Goal: Navigation & Orientation: Find specific page/section

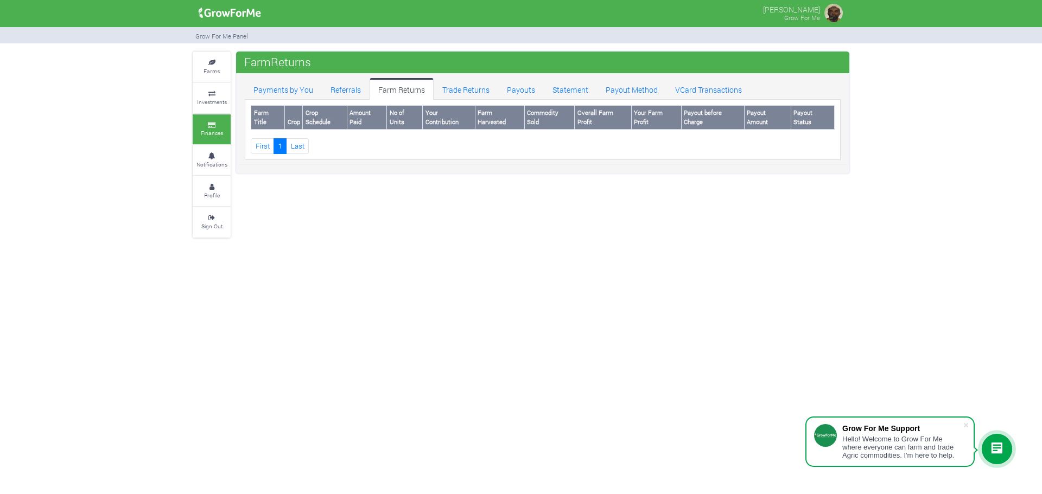
click at [212, 65] on link "Farms" at bounding box center [212, 67] width 38 height 30
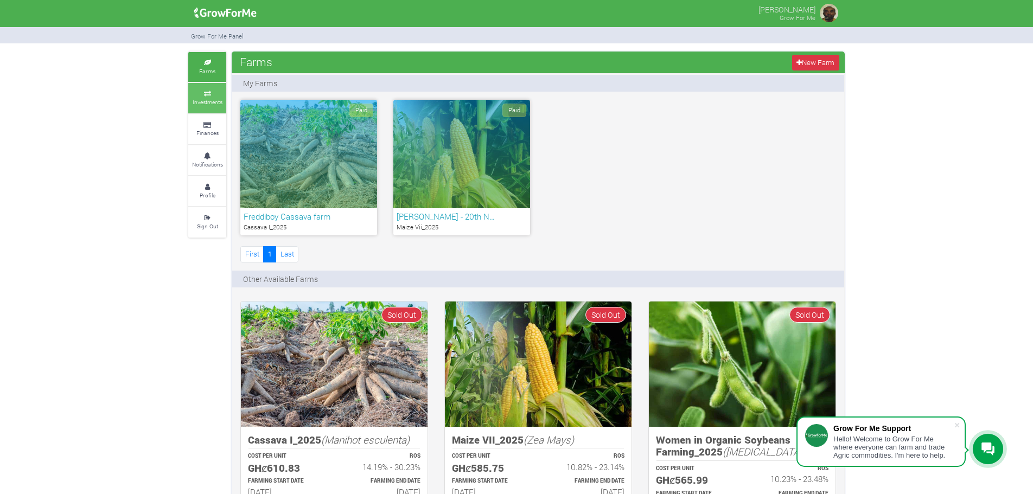
click at [202, 91] on link "Investments" at bounding box center [207, 98] width 38 height 30
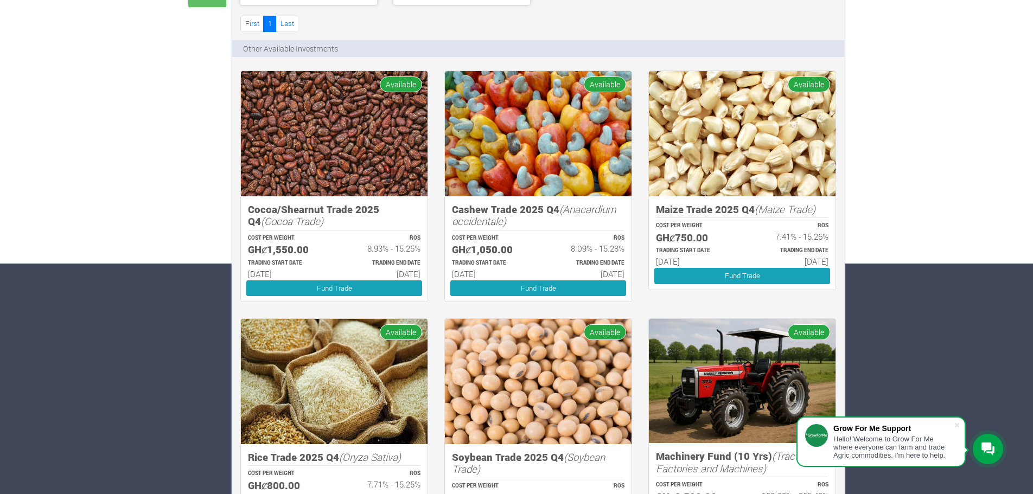
scroll to position [271, 0]
